Goal: Task Accomplishment & Management: Manage account settings

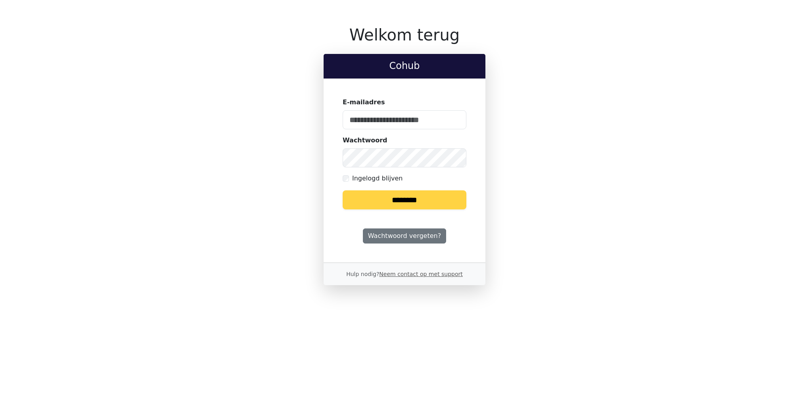
type input "**********"
click at [406, 195] on input "********" at bounding box center [405, 199] width 124 height 19
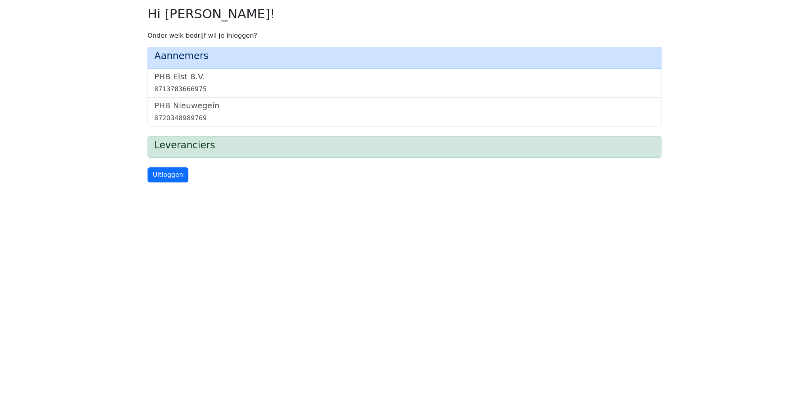
click at [170, 77] on h5 "PHB Elst B.V." at bounding box center [404, 77] width 500 height 10
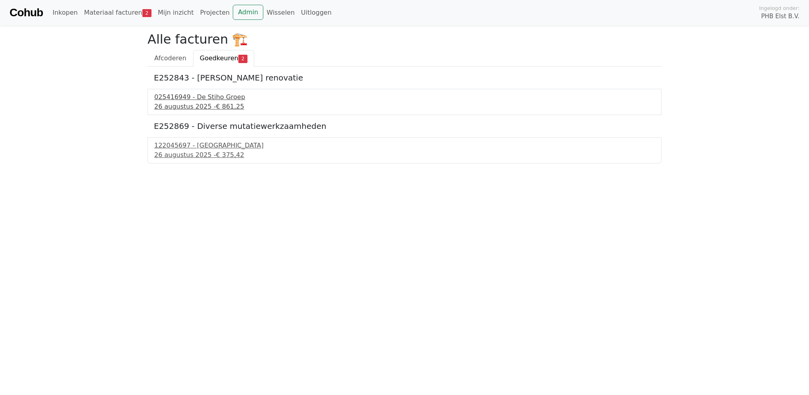
click at [169, 102] on div "26 augustus 2025 - € 861,25" at bounding box center [404, 107] width 500 height 10
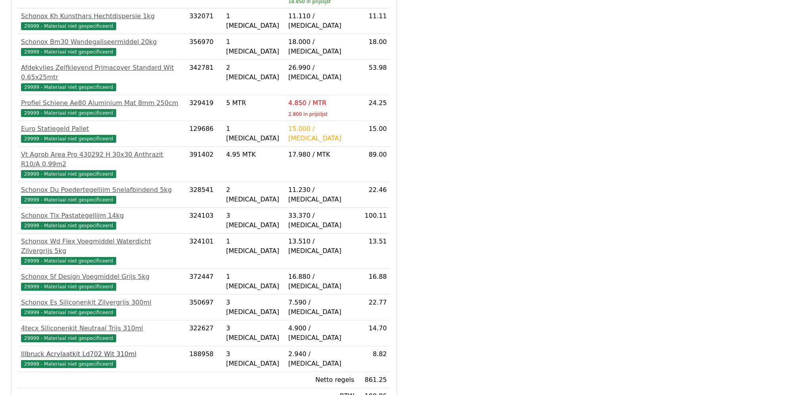
scroll to position [317, 0]
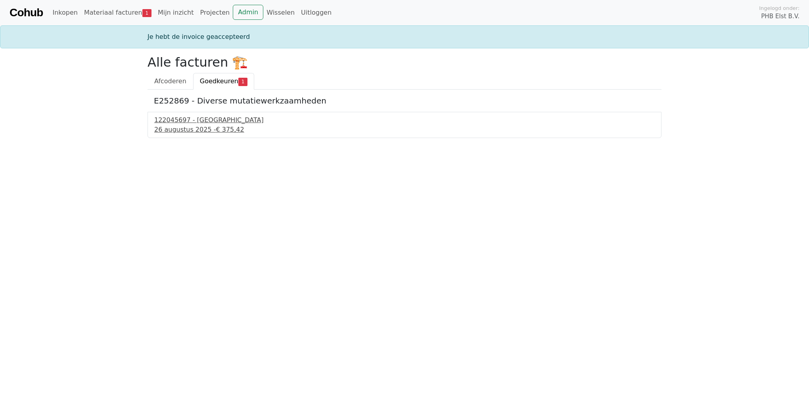
click at [184, 124] on div "122045697 - PontMeyer" at bounding box center [404, 120] width 500 height 10
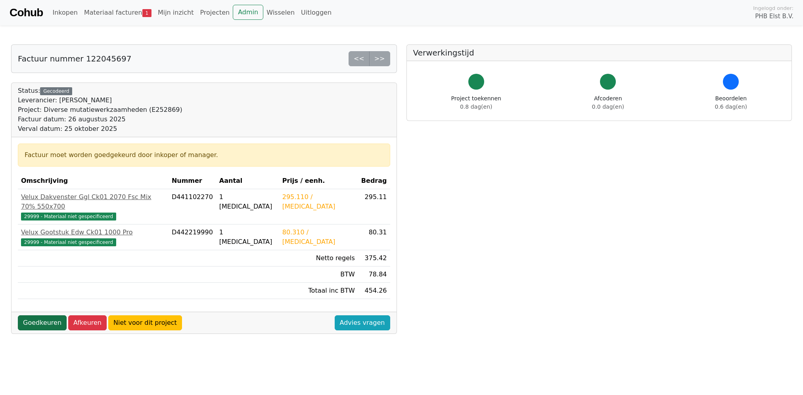
click at [56, 315] on link "Goedkeuren" at bounding box center [42, 322] width 49 height 15
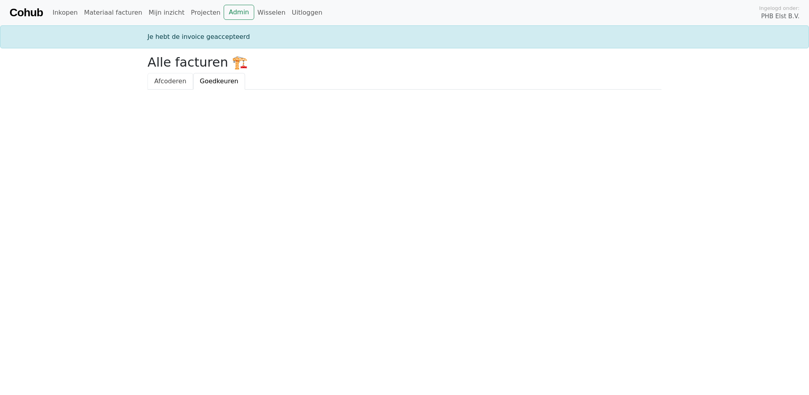
click at [166, 77] on span "Afcoderen" at bounding box center [170, 81] width 32 height 8
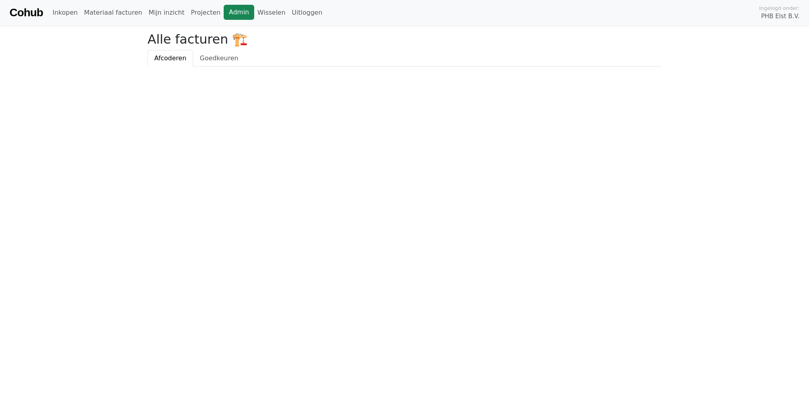
click at [224, 9] on link "Admin" at bounding box center [239, 12] width 31 height 15
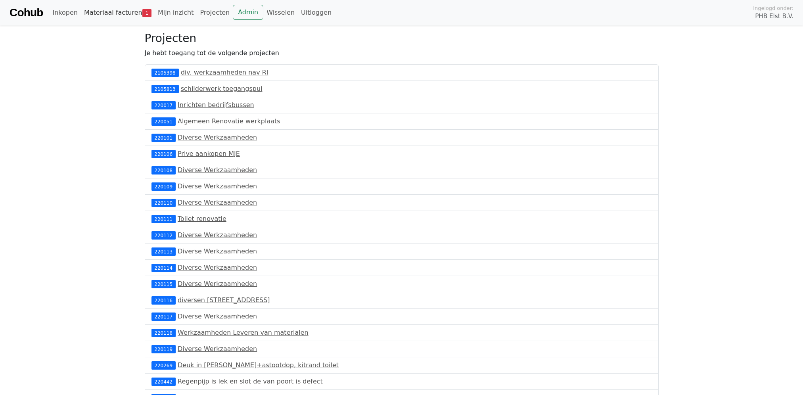
click at [124, 11] on link "Materiaal facturen 1" at bounding box center [118, 13] width 74 height 16
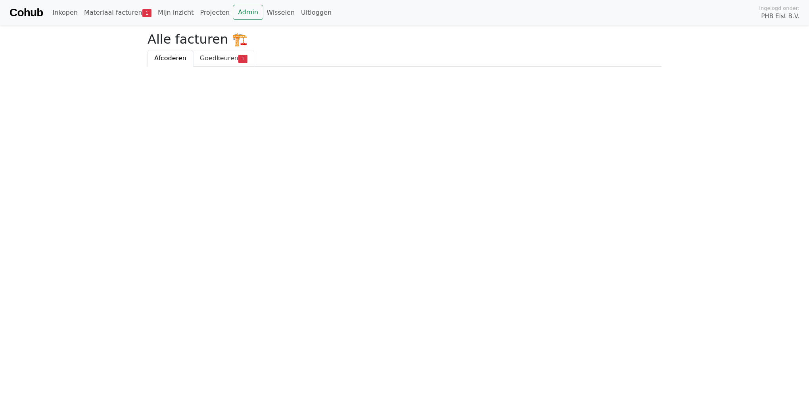
click at [215, 59] on span "Goedkeuren" at bounding box center [219, 58] width 38 height 8
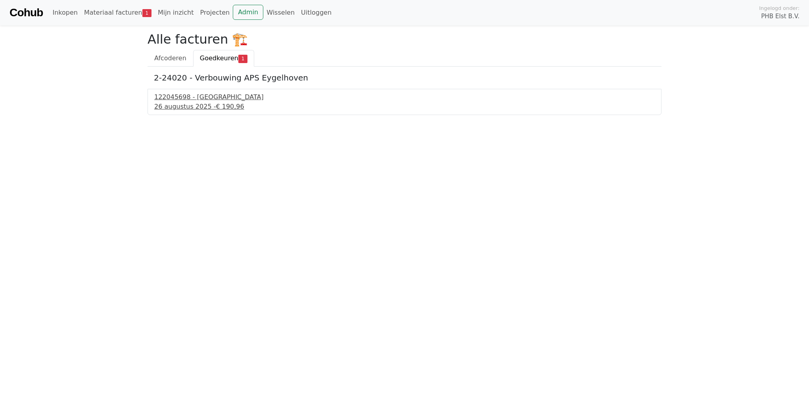
click at [188, 101] on div "122045698 - [GEOGRAPHIC_DATA]" at bounding box center [404, 97] width 500 height 10
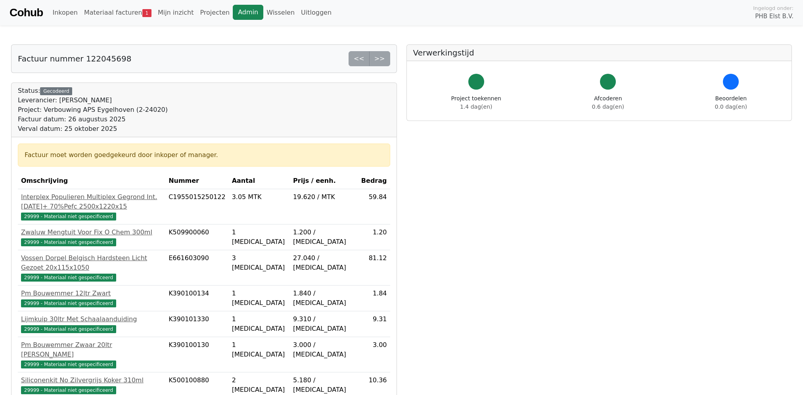
click at [233, 12] on link "Admin" at bounding box center [248, 12] width 31 height 15
